Goal: Task Accomplishment & Management: Manage account settings

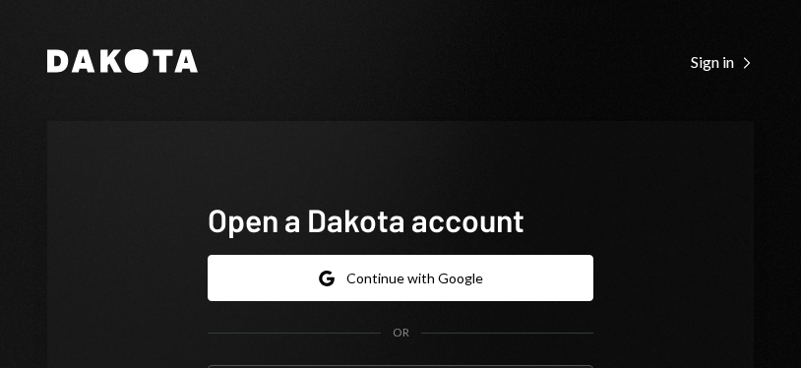
scroll to position [35, 0]
click at [541, 255] on button "Google Continue with Google" at bounding box center [401, 278] width 386 height 46
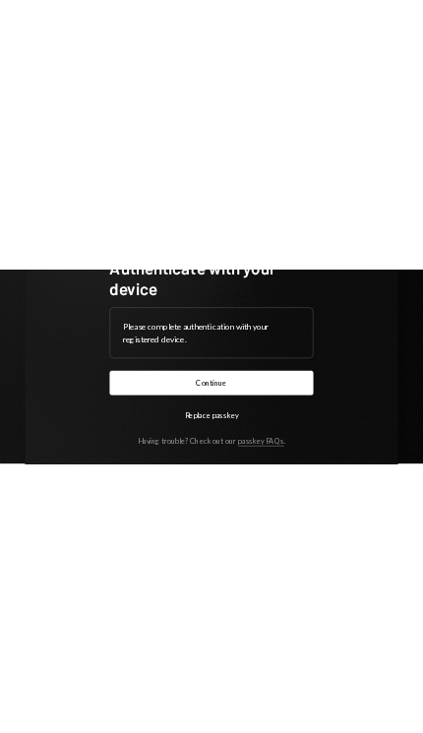
scroll to position [221, 0]
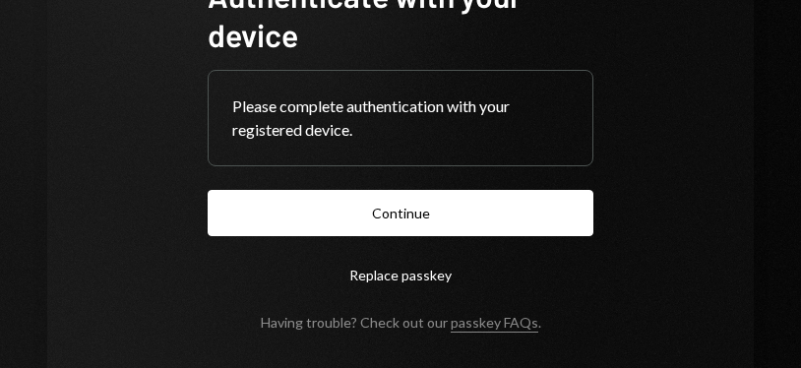
click at [535, 214] on button "Continue" at bounding box center [401, 213] width 386 height 46
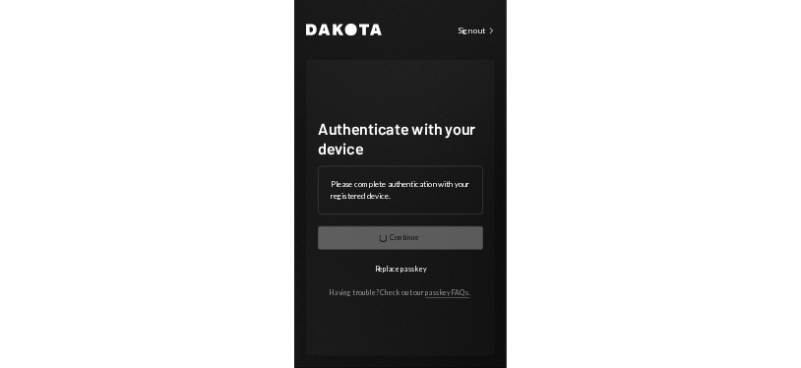
scroll to position [0, 0]
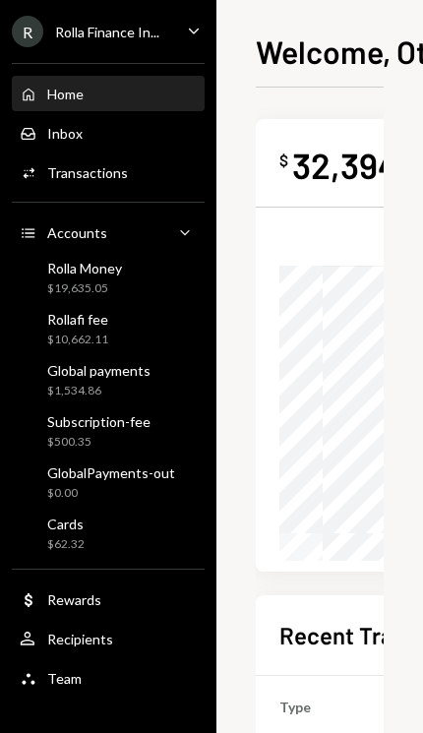
click at [61, 367] on div "$62.32" at bounding box center [65, 544] width 37 height 17
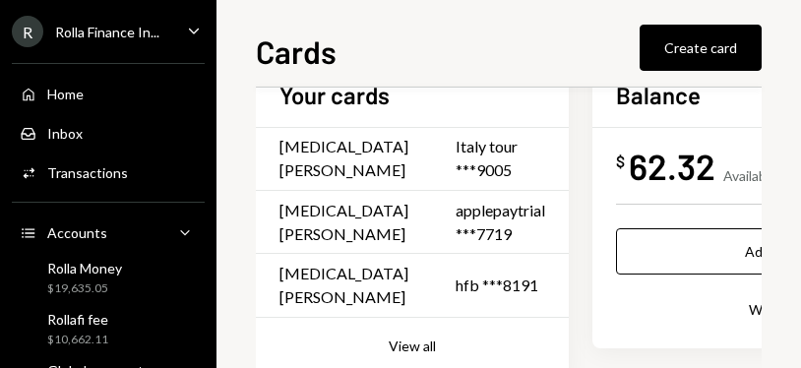
scroll to position [60, 0]
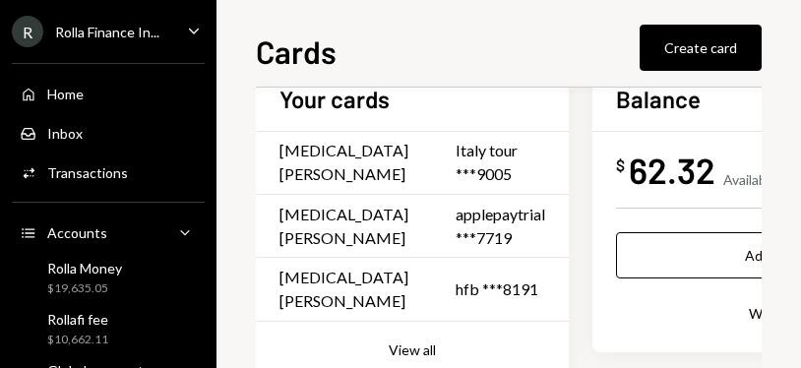
click at [456, 157] on div "Italy tour ***9005" at bounding box center [501, 162] width 90 height 47
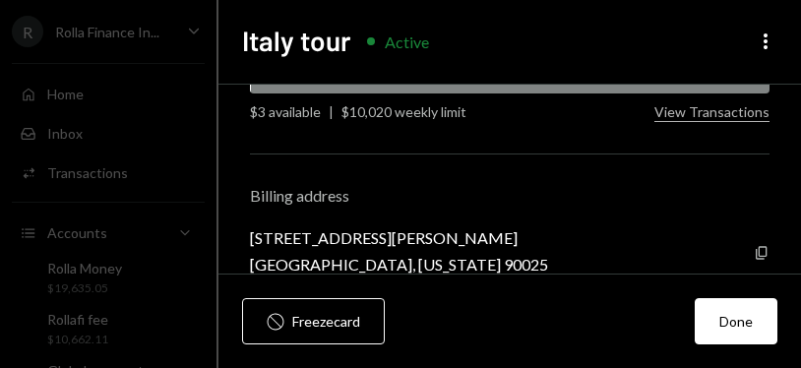
scroll to position [419, 0]
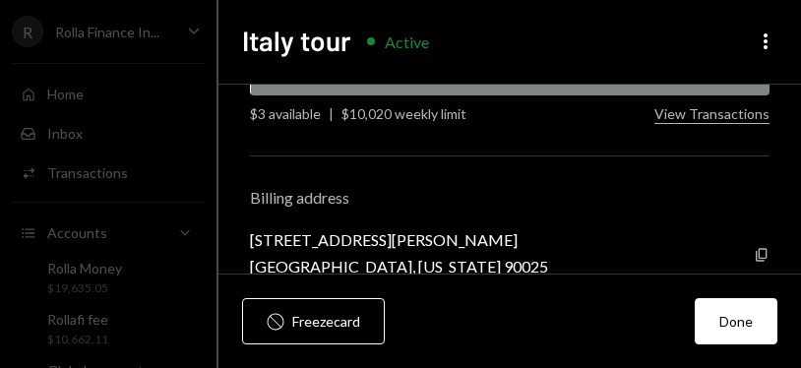
click at [722, 112] on button "View Transactions" at bounding box center [711, 114] width 115 height 19
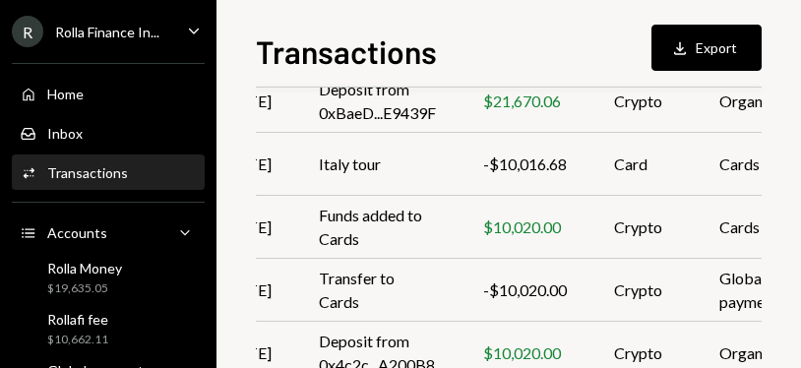
scroll to position [467, 60]
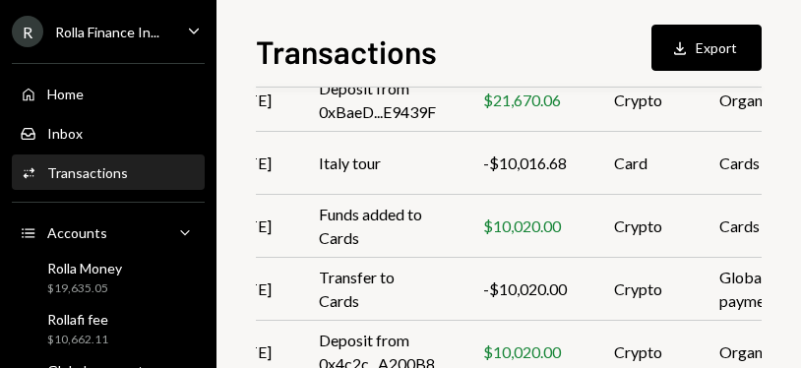
click at [550, 159] on div "-$10,016.68" at bounding box center [525, 164] width 84 height 24
